Goal: Find contact information: Find contact information

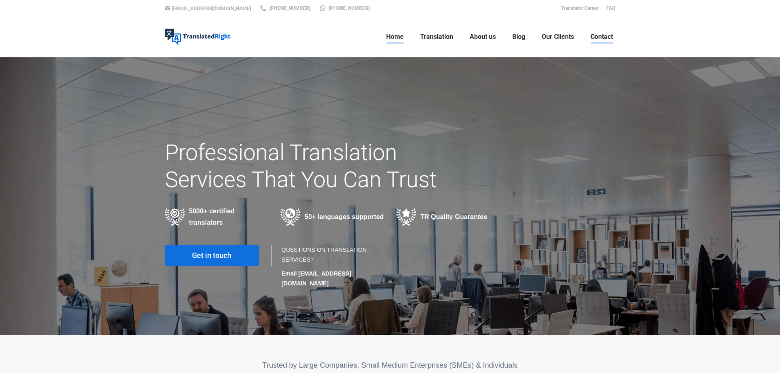
click at [603, 34] on span "Contact" at bounding box center [601, 37] width 23 height 8
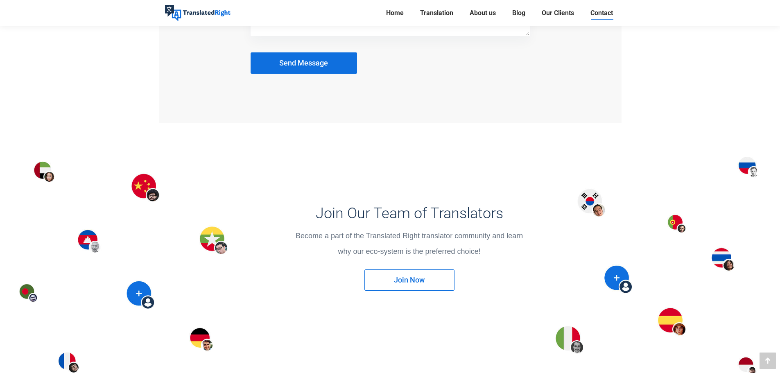
scroll to position [1225, 0]
